Goal: Information Seeking & Learning: Check status

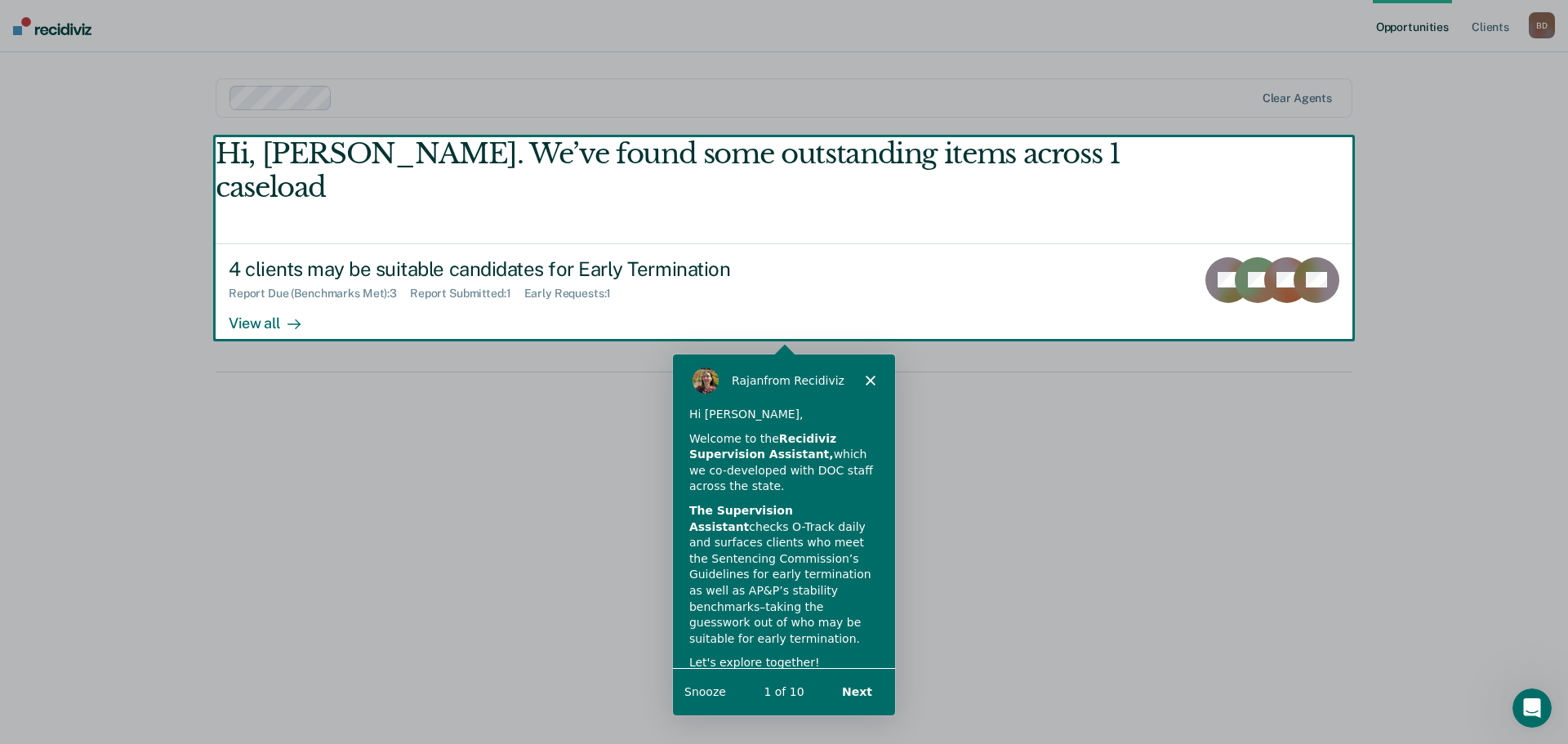
click at [271, 289] on div "Product tour overlay" at bounding box center [784, 372] width 1568 height 744
click at [251, 285] on div "Product tour overlay" at bounding box center [784, 372] width 1568 height 744
click at [868, 370] on div "[PERSON_NAME] from Recidiviz" at bounding box center [783, 378] width 222 height 53
click at [868, 376] on icon "Close" at bounding box center [869, 378] width 10 height 10
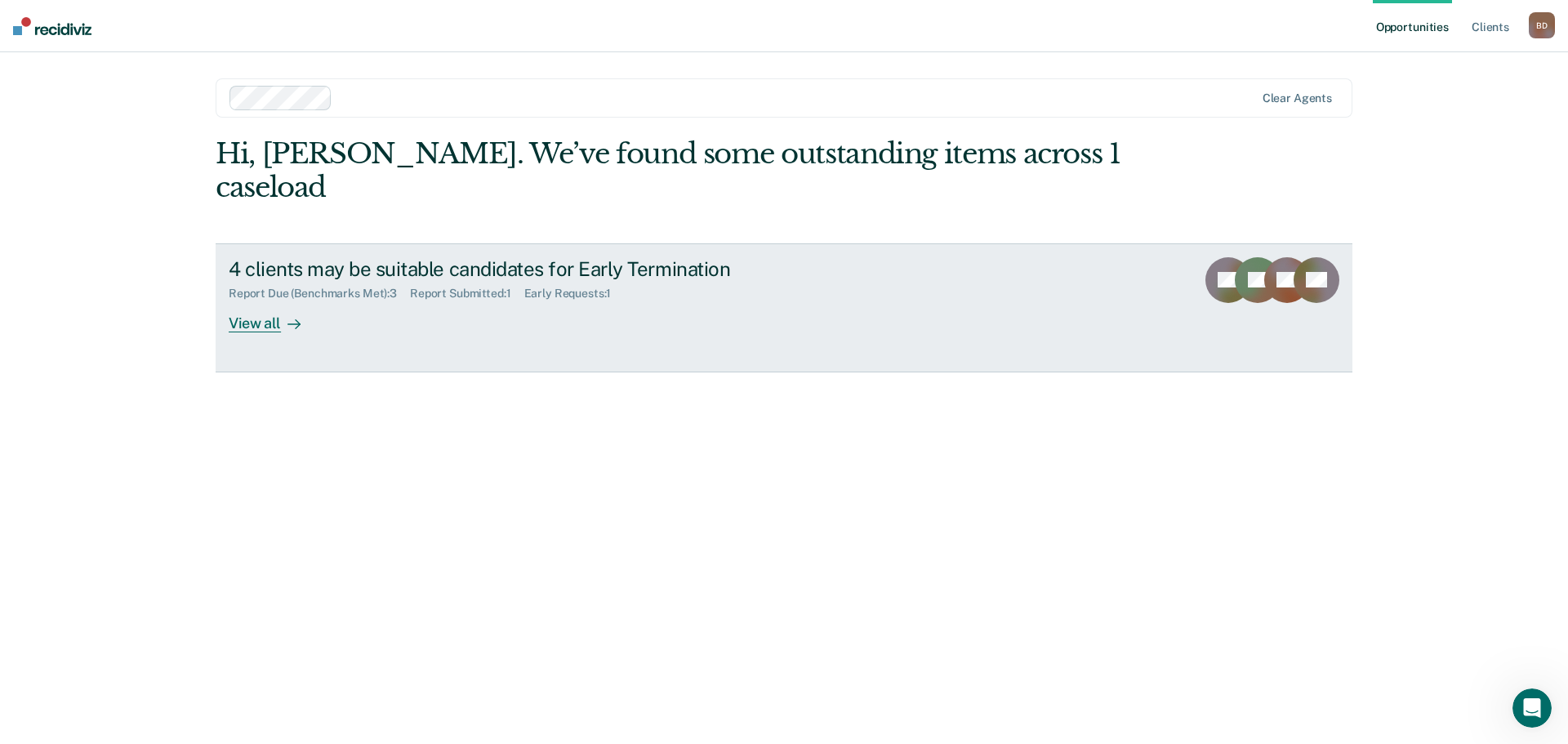
click at [261, 301] on div "View all" at bounding box center [274, 317] width 92 height 32
